Goal: Task Accomplishment & Management: Complete application form

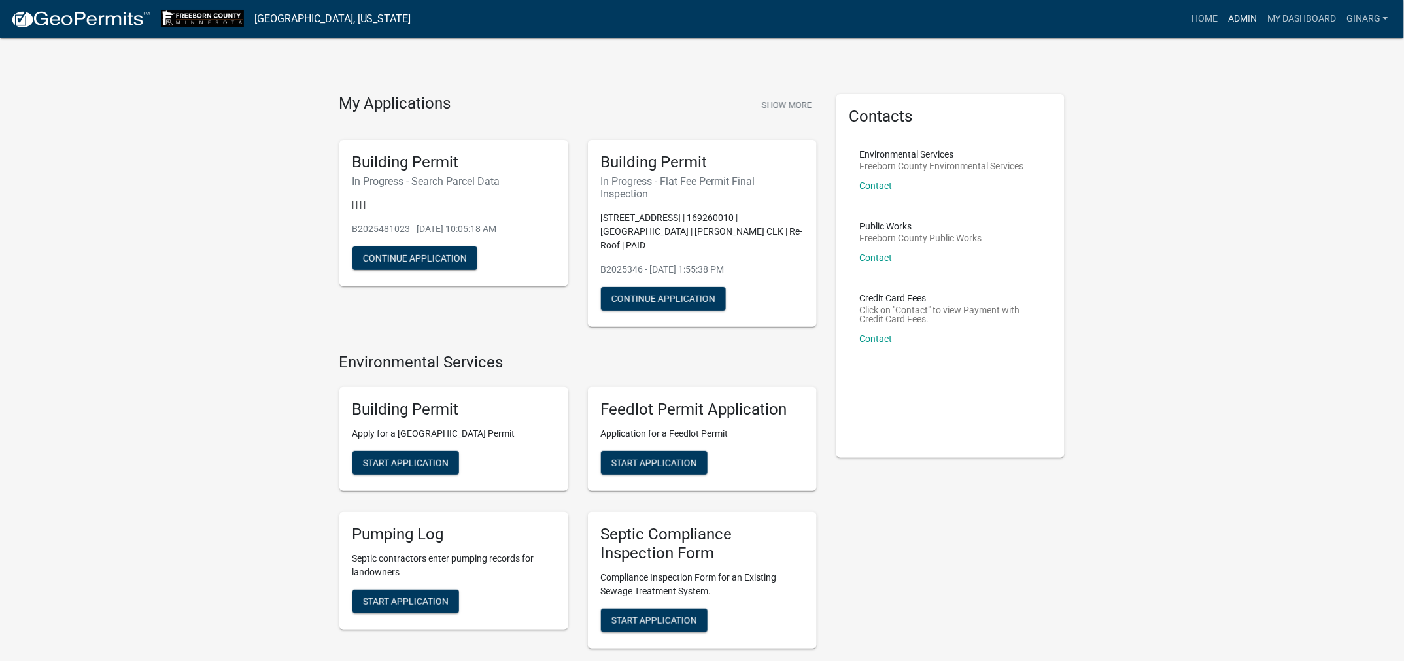
click at [1223, 27] on link "Admin" at bounding box center [1242, 19] width 39 height 25
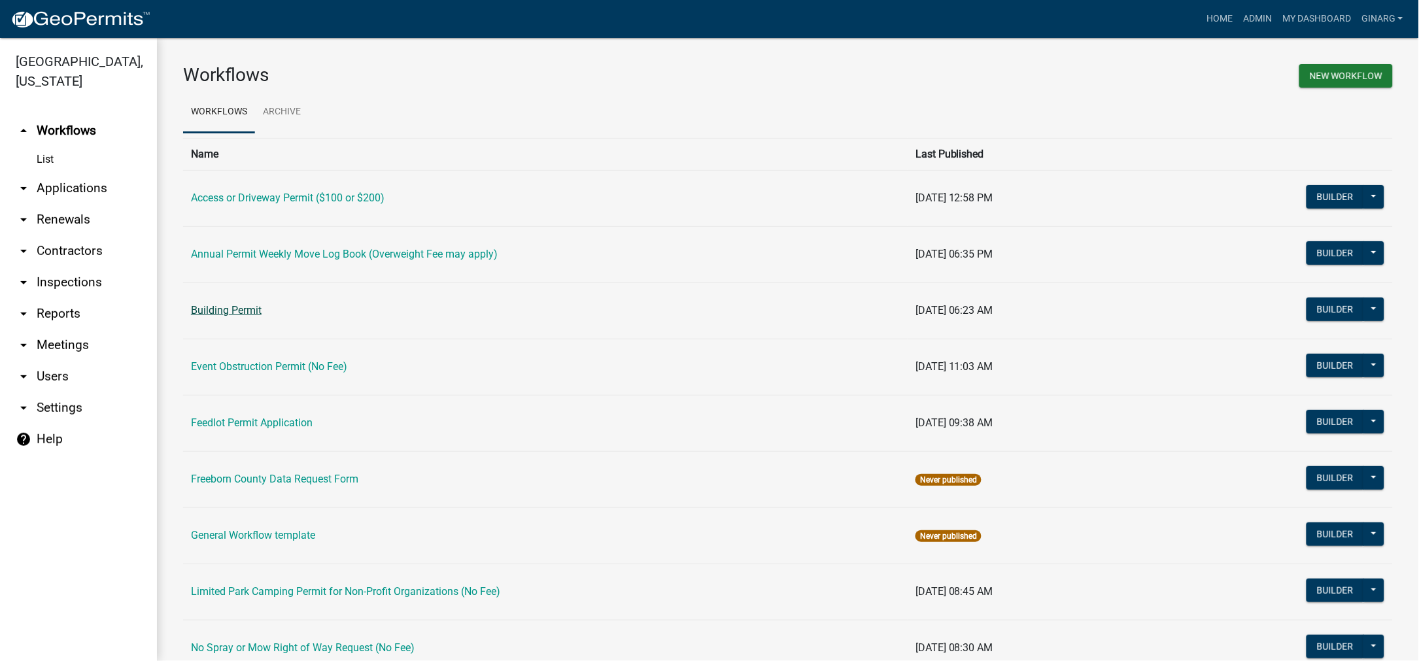
click at [262, 316] on link "Building Permit" at bounding box center [226, 310] width 71 height 12
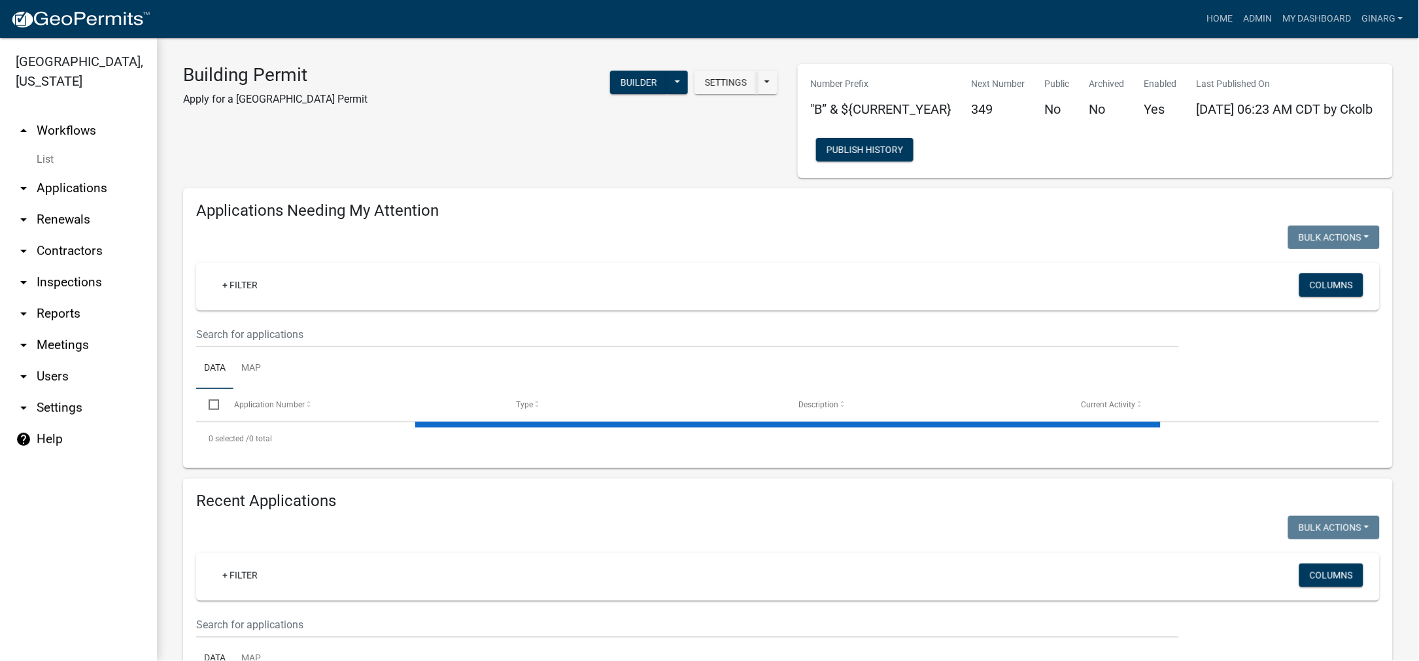
select select "3: 100"
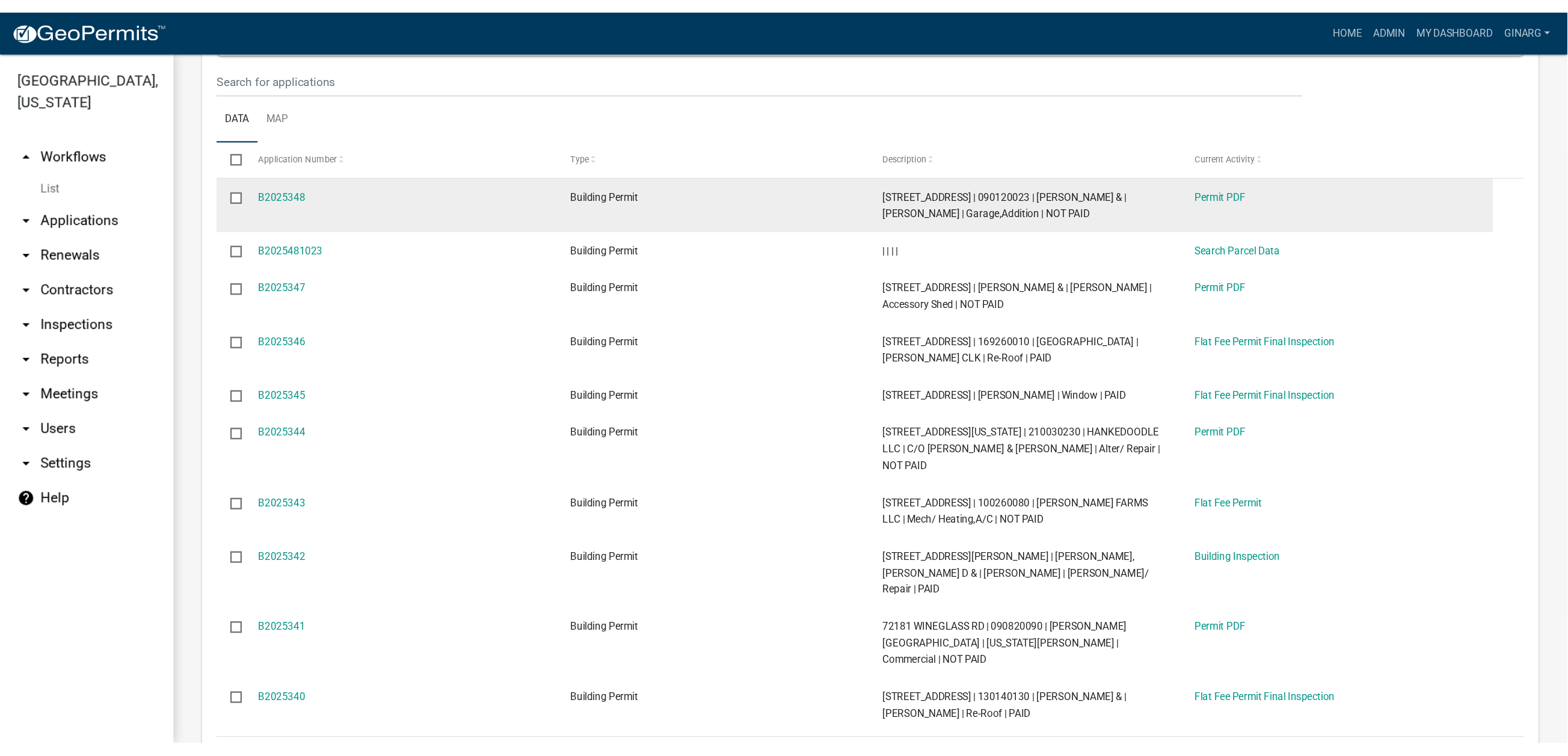
scroll to position [270, 0]
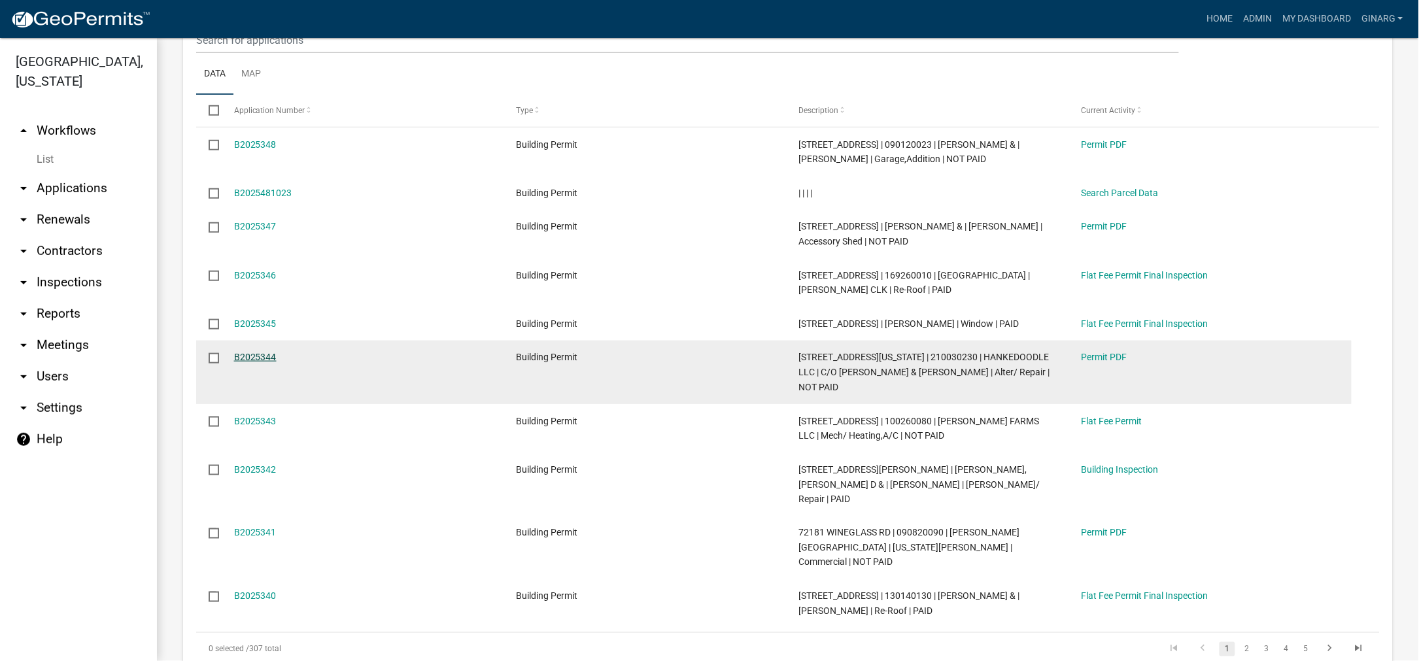
click at [276, 362] on link "B2025344" at bounding box center [255, 357] width 43 height 10
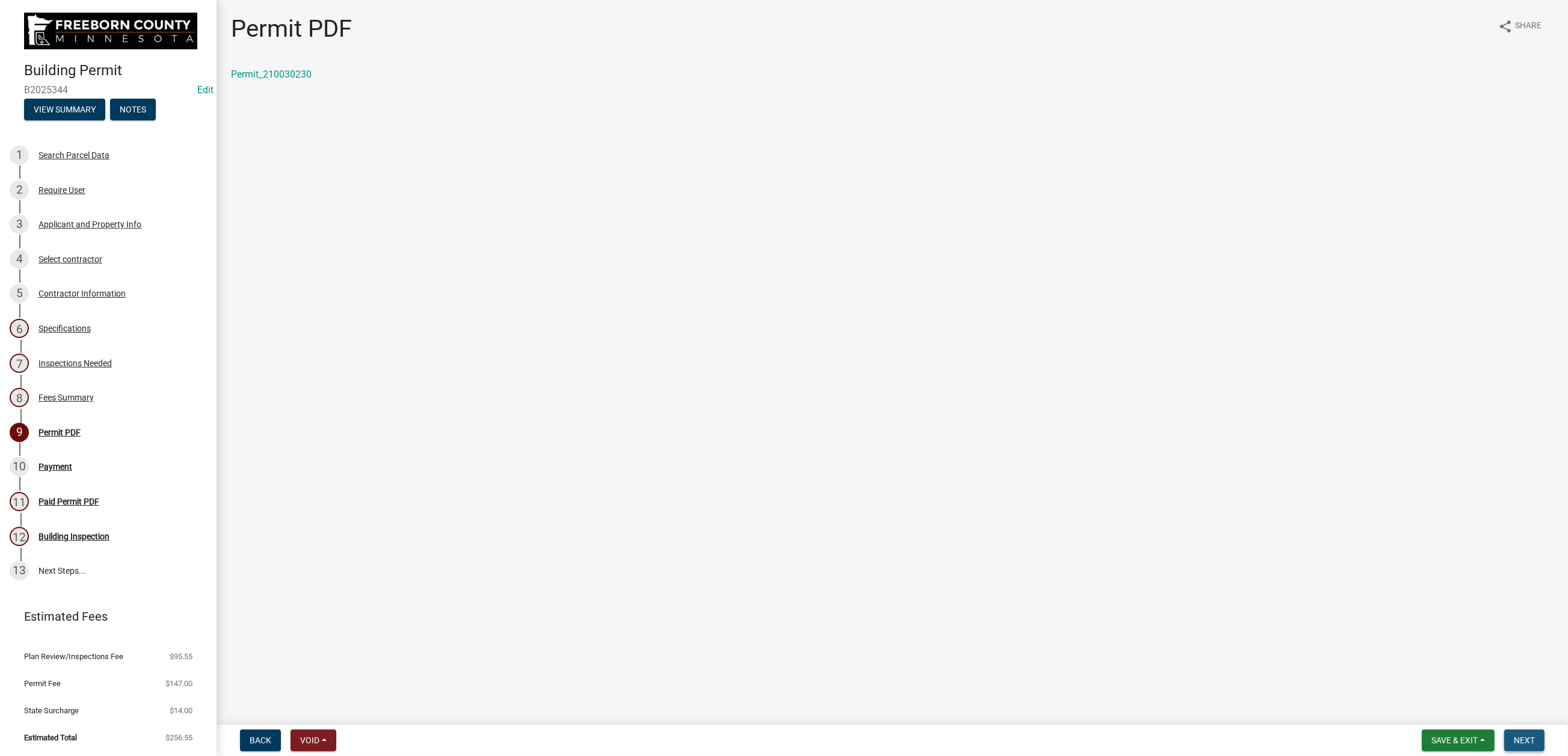
click at [1290, 607] on span "Next" at bounding box center [1524, 740] width 21 height 9
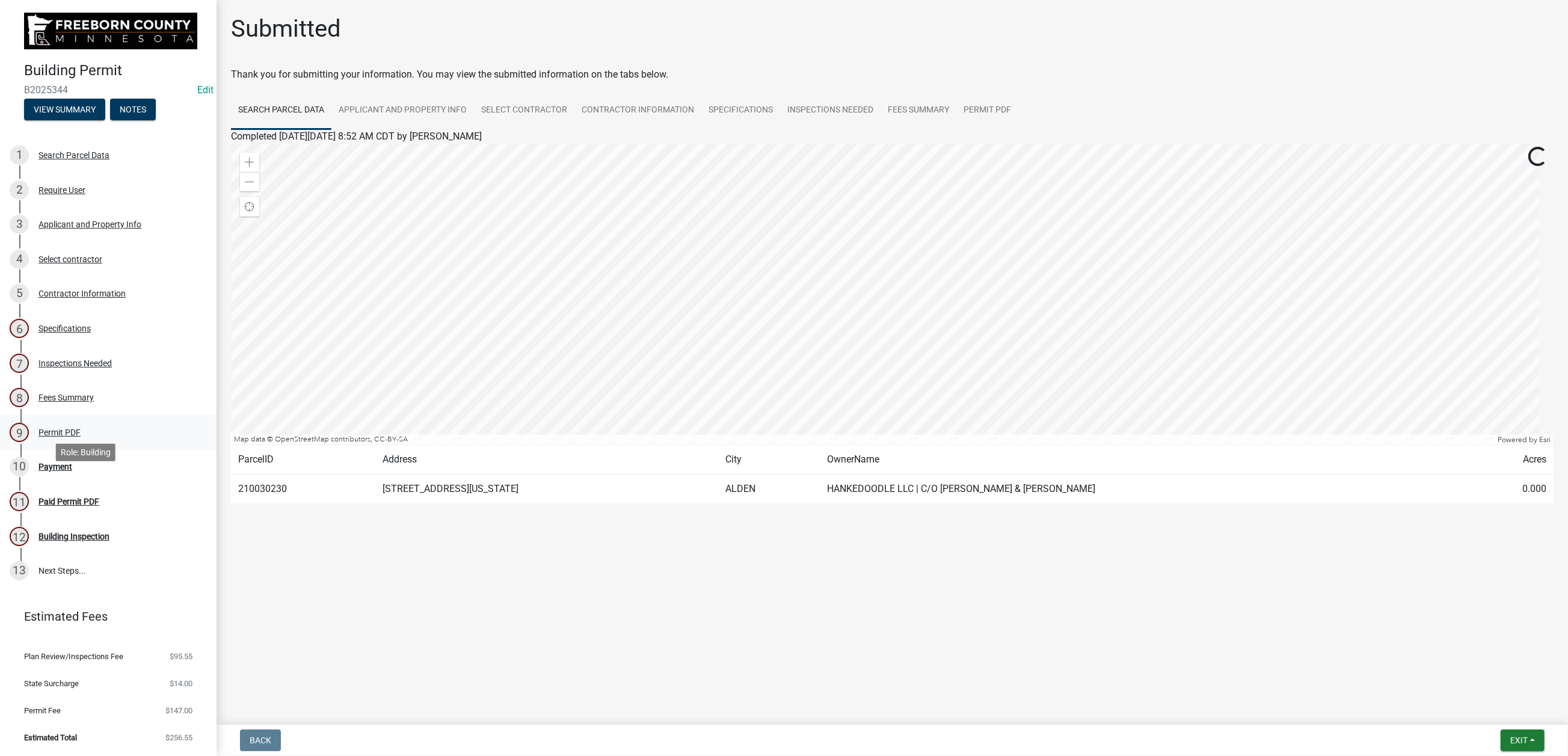
scroll to position [180, 0]
click at [72, 471] on div "Payment" at bounding box center [55, 466] width 34 height 8
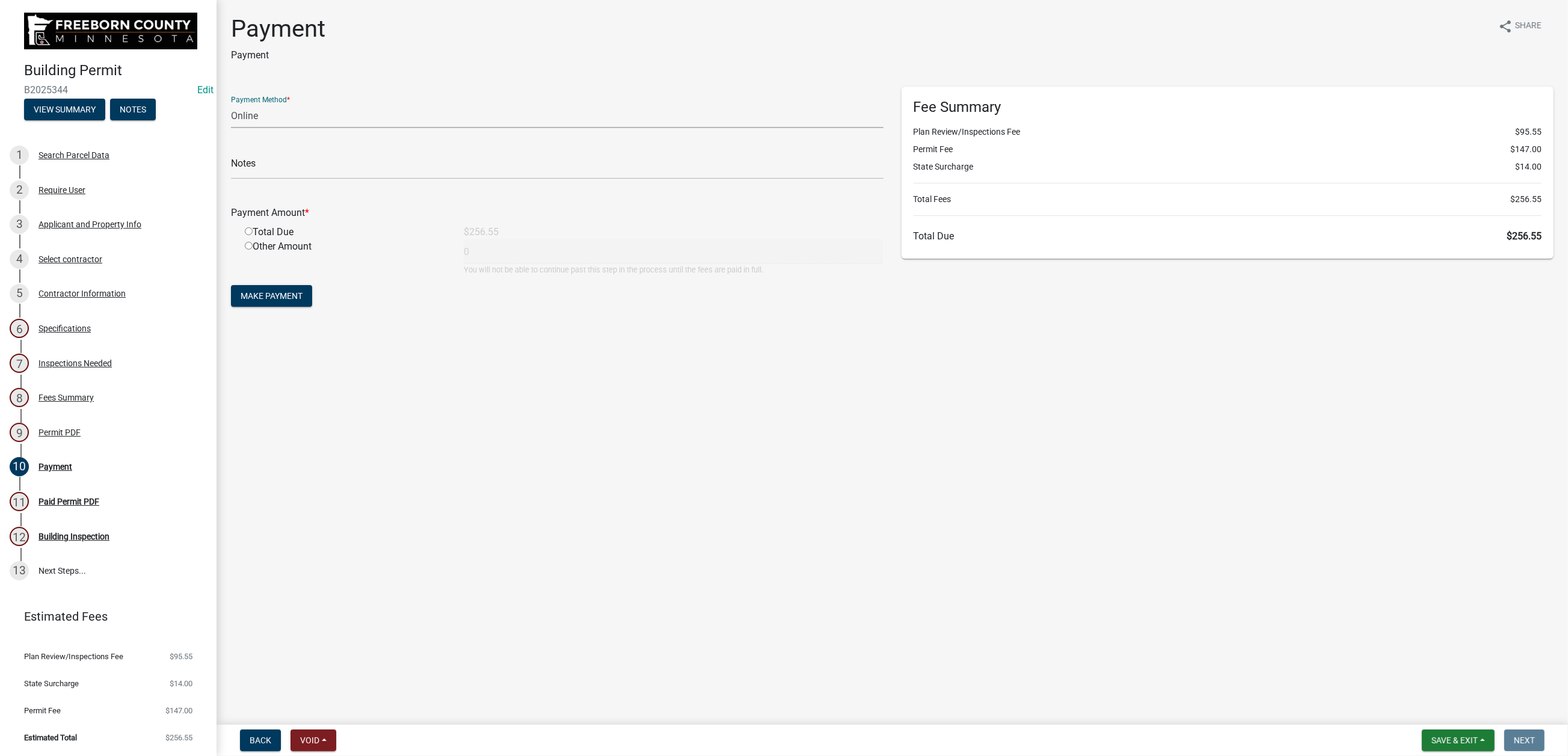
click at [322, 128] on select "Credit Card POS Check Cash Online" at bounding box center [556, 115] width 652 height 25
select select "1: 0"
click at [237, 128] on select "Credit Card POS Check Cash Online" at bounding box center [556, 115] width 652 height 25
click at [277, 179] on input "text" at bounding box center [556, 166] width 652 height 25
type input "1324"
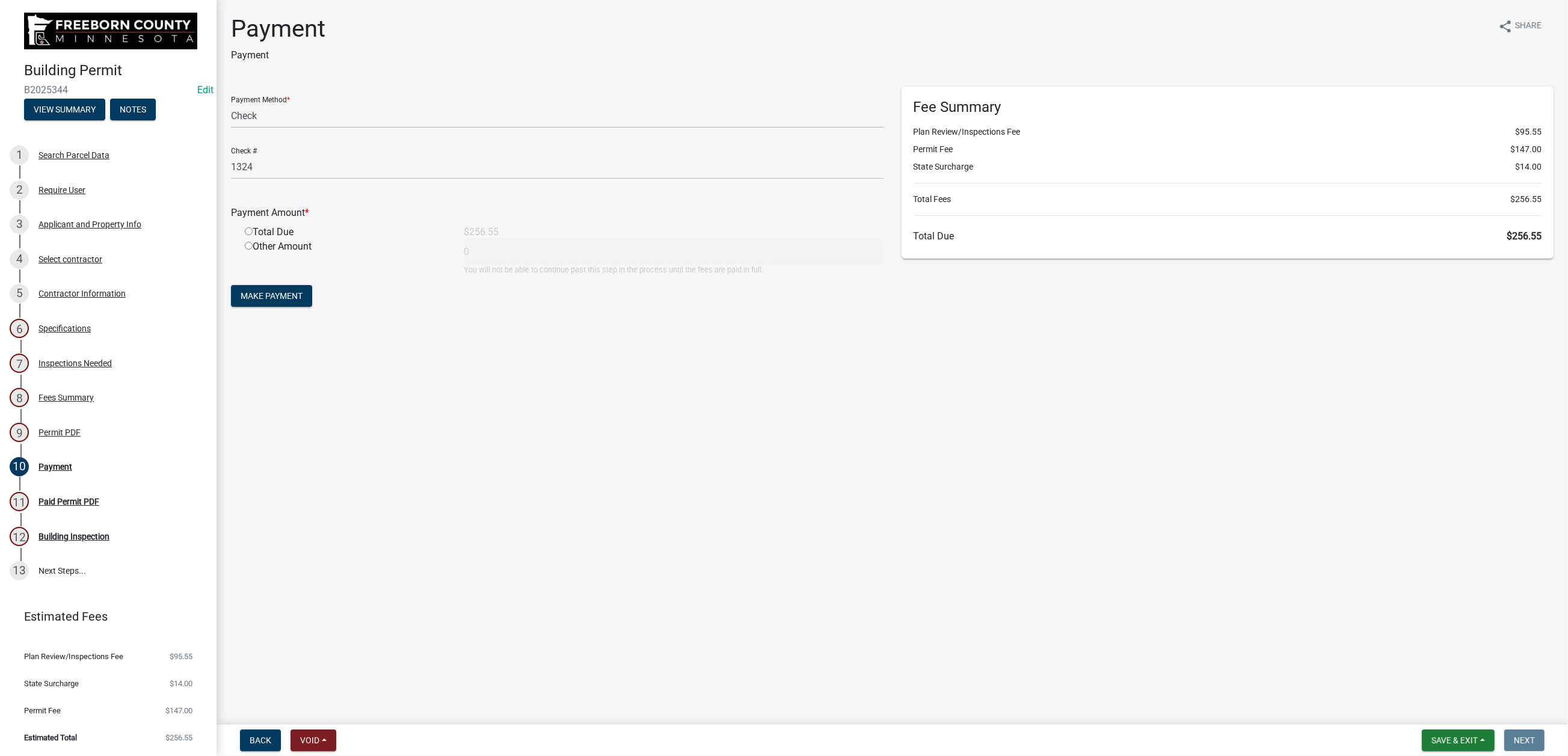
click at [255, 239] on div "Total Due" at bounding box center [345, 233] width 219 height 15
click at [253, 235] on input "radio" at bounding box center [248, 231] width 8 height 8
radio input "true"
type input "256.55"
click at [303, 301] on span "Make Payment" at bounding box center [271, 295] width 62 height 9
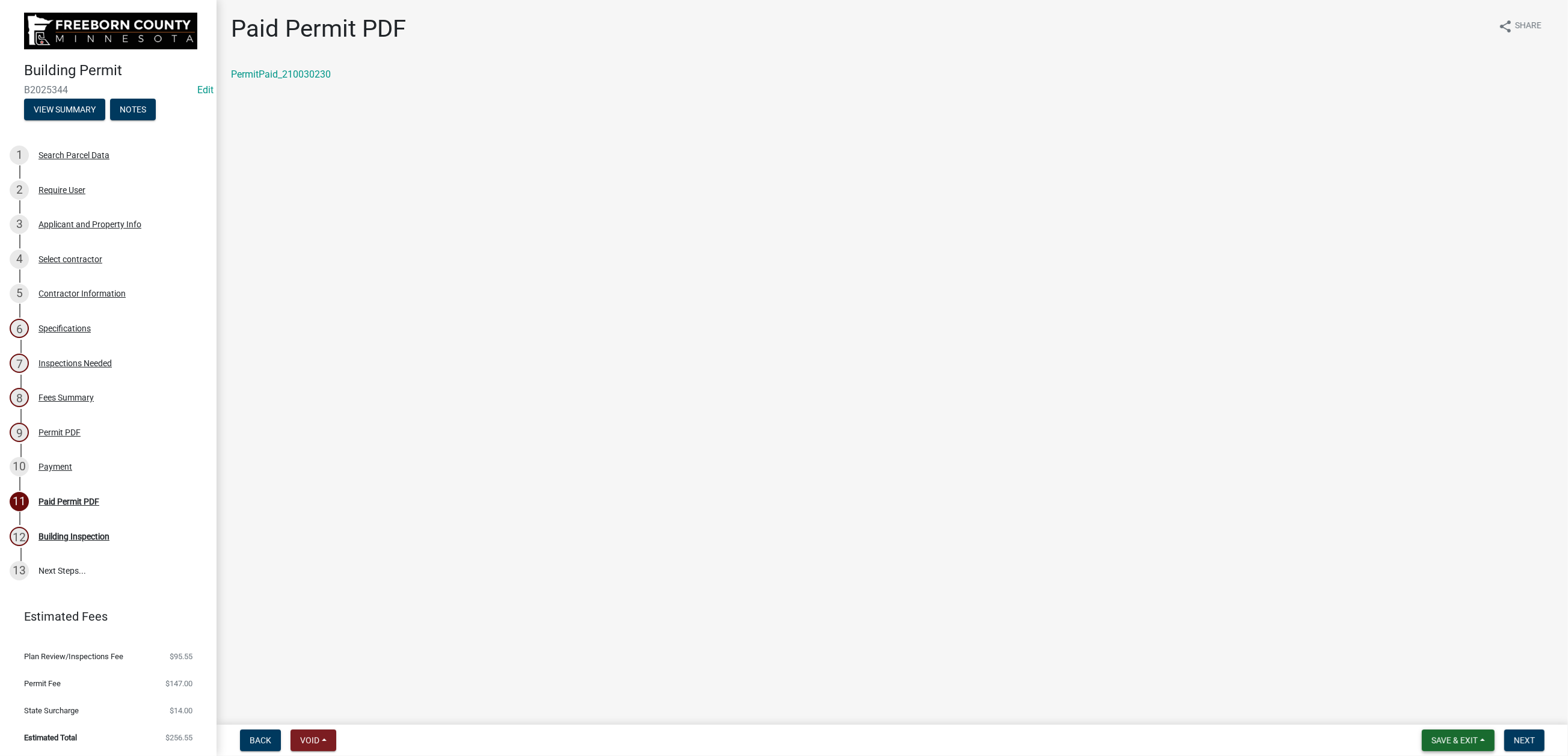
click at [1290, 607] on span "Save & Exit" at bounding box center [1454, 740] width 46 height 9
click at [1290, 607] on button "Save & Exit" at bounding box center [1446, 697] width 97 height 29
